Goal: Browse casually

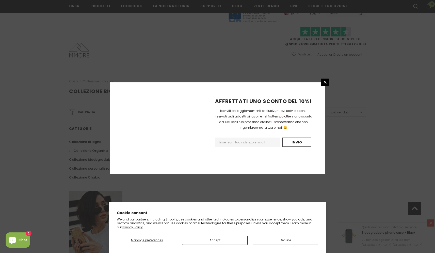
scroll to position [268, 0]
